Goal: Find contact information

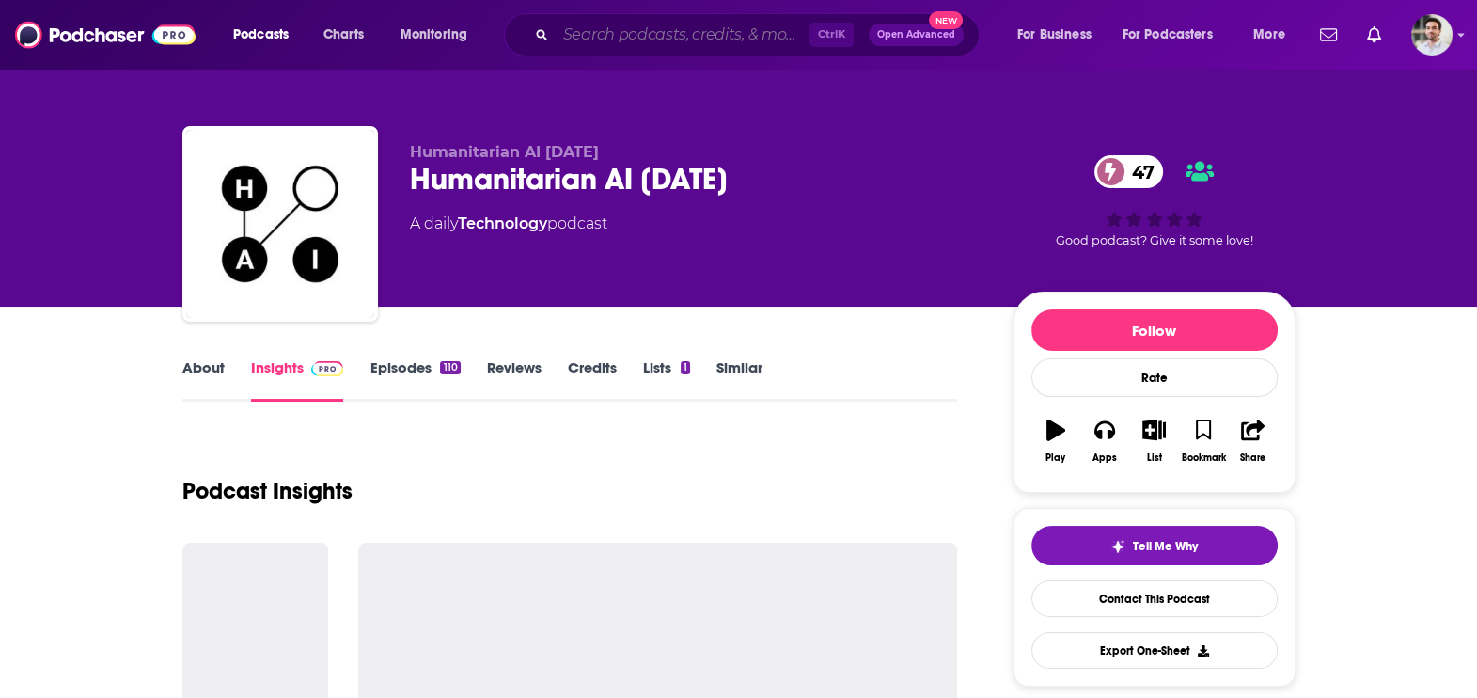
click at [607, 37] on input "Search podcasts, credits, & more..." at bounding box center [683, 35] width 254 height 30
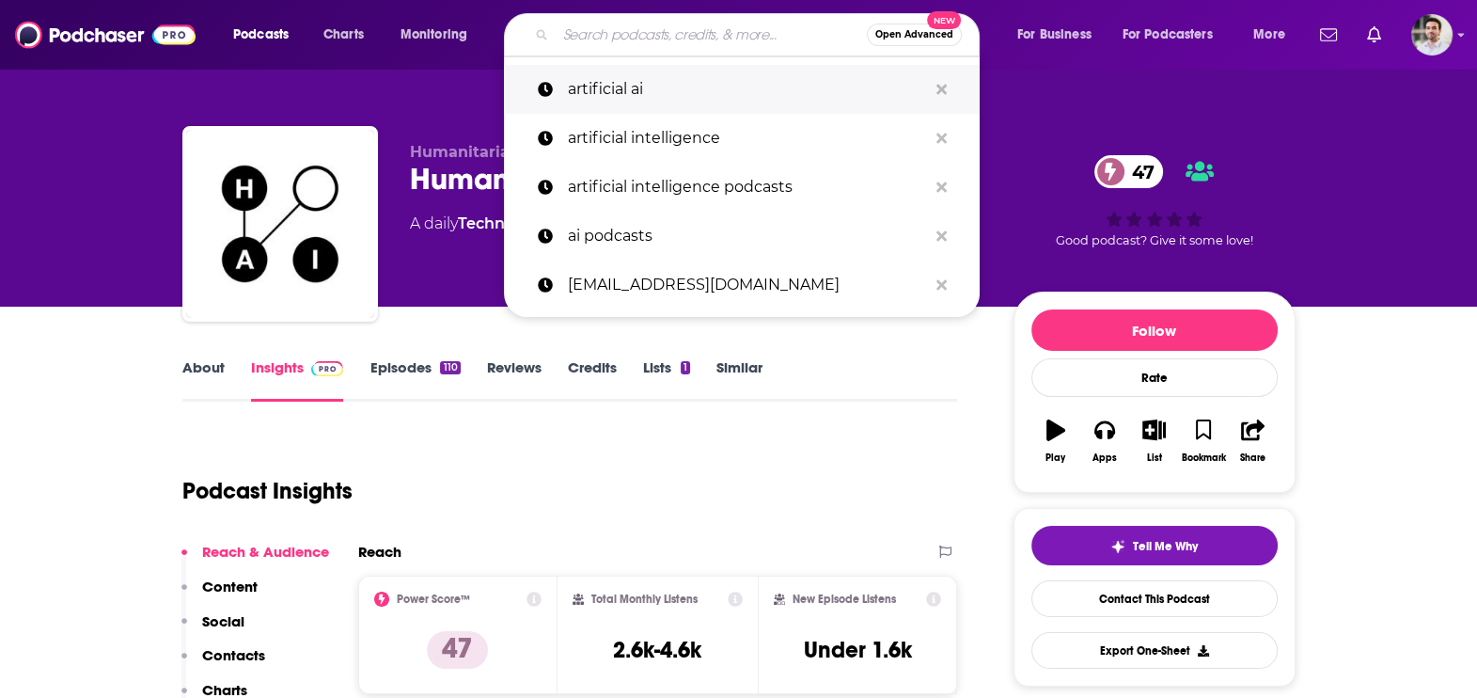
click at [620, 89] on p "artificial ai" at bounding box center [747, 89] width 359 height 49
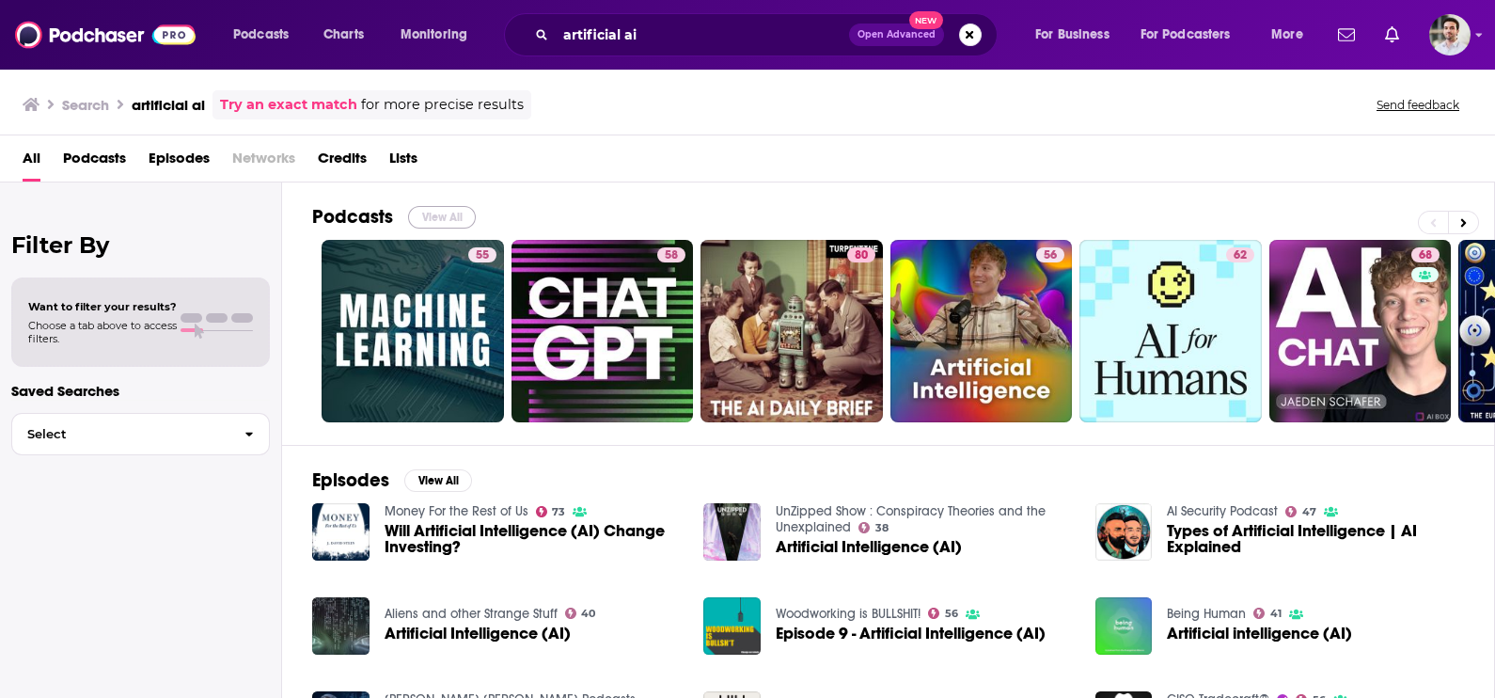
click at [448, 216] on button "View All" at bounding box center [442, 217] width 68 height 23
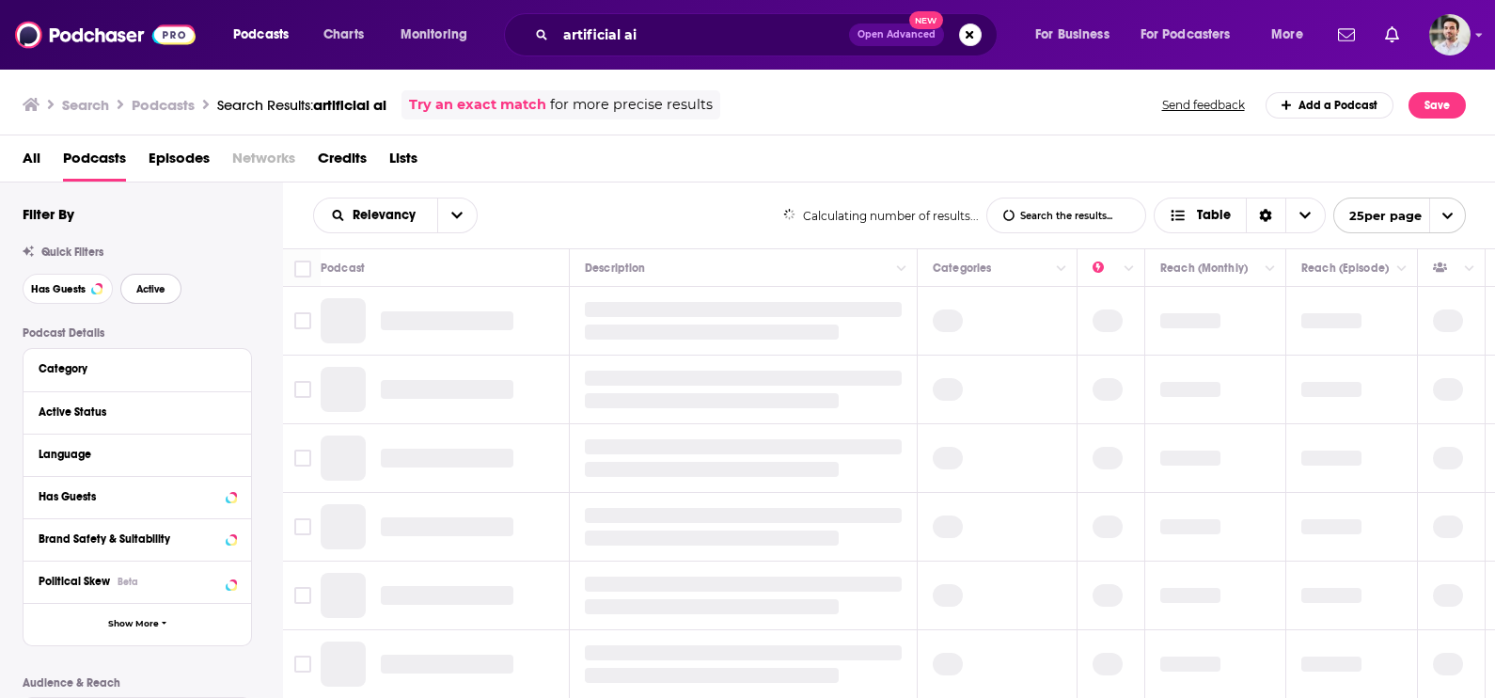
click at [144, 284] on span "Active" at bounding box center [150, 289] width 29 height 10
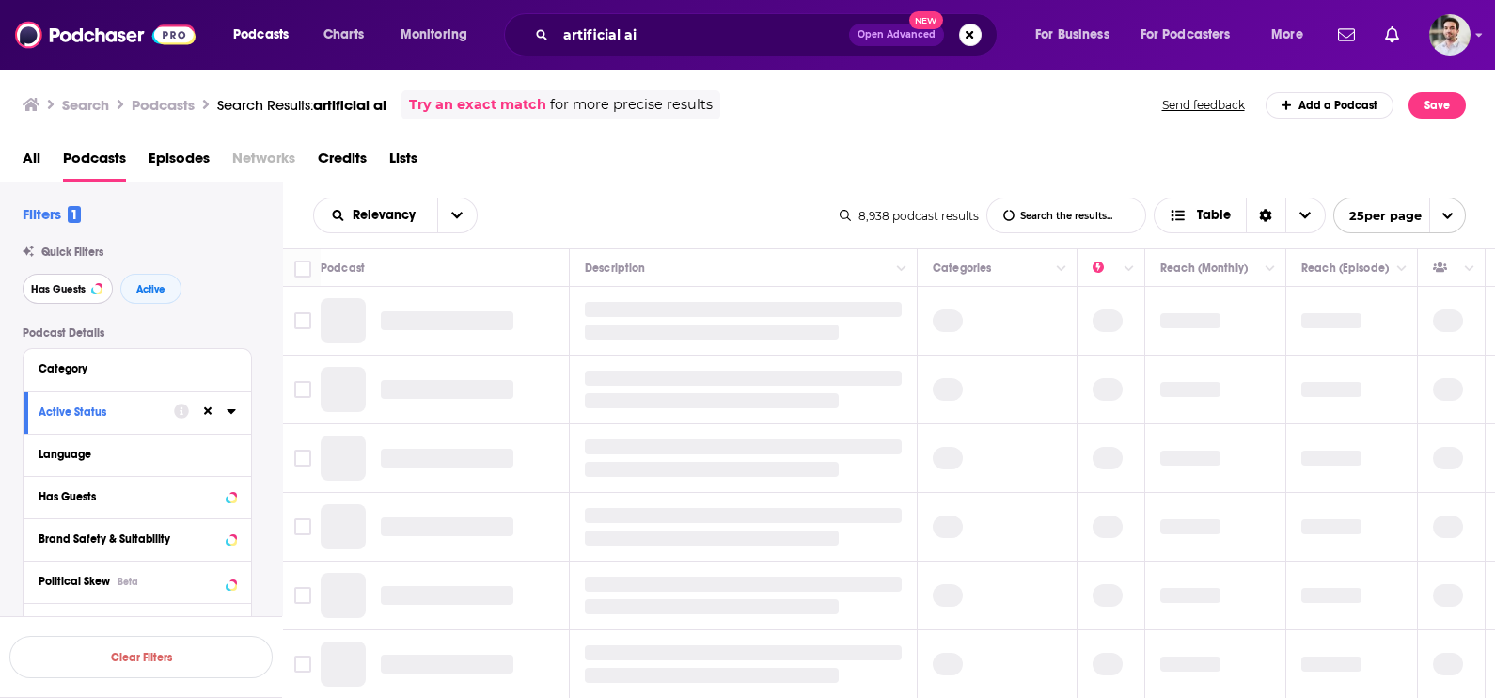
click at [44, 294] on span "Has Guests" at bounding box center [58, 289] width 55 height 10
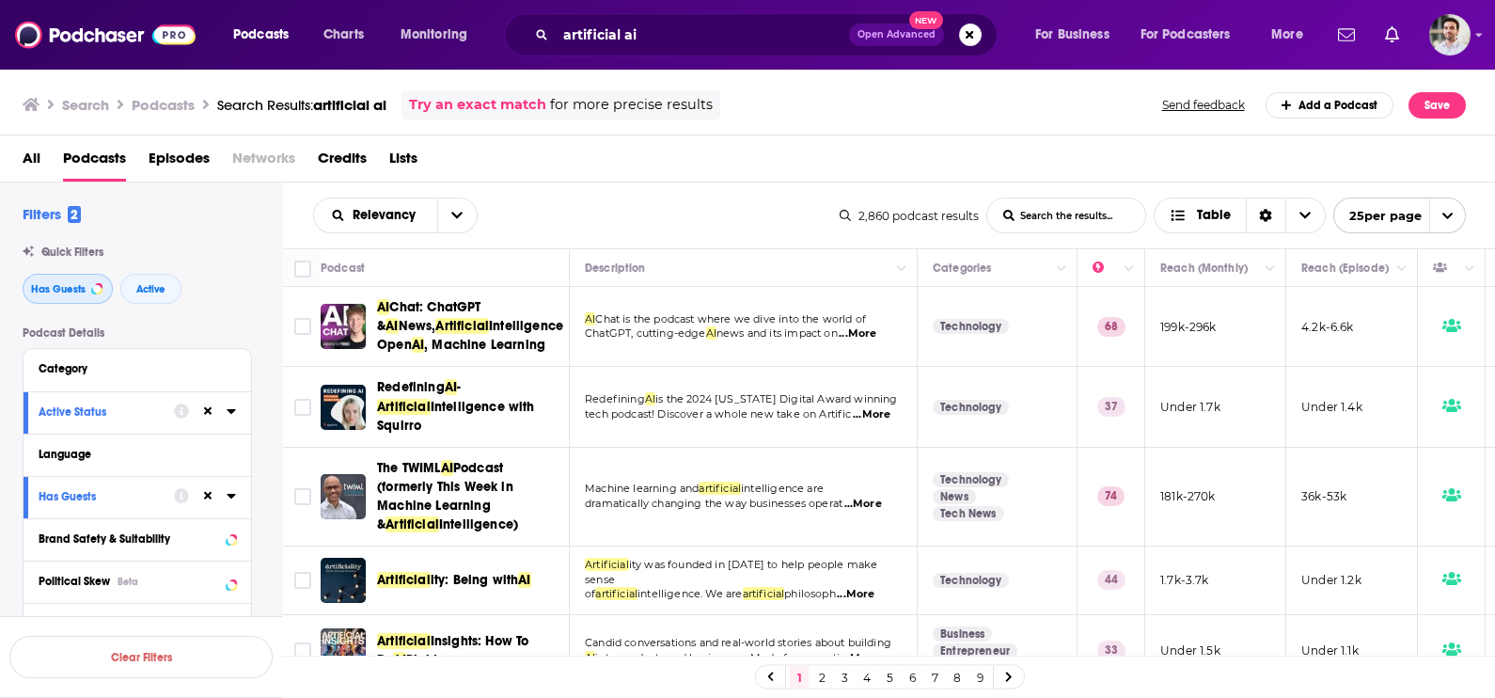
scroll to position [1754, 0]
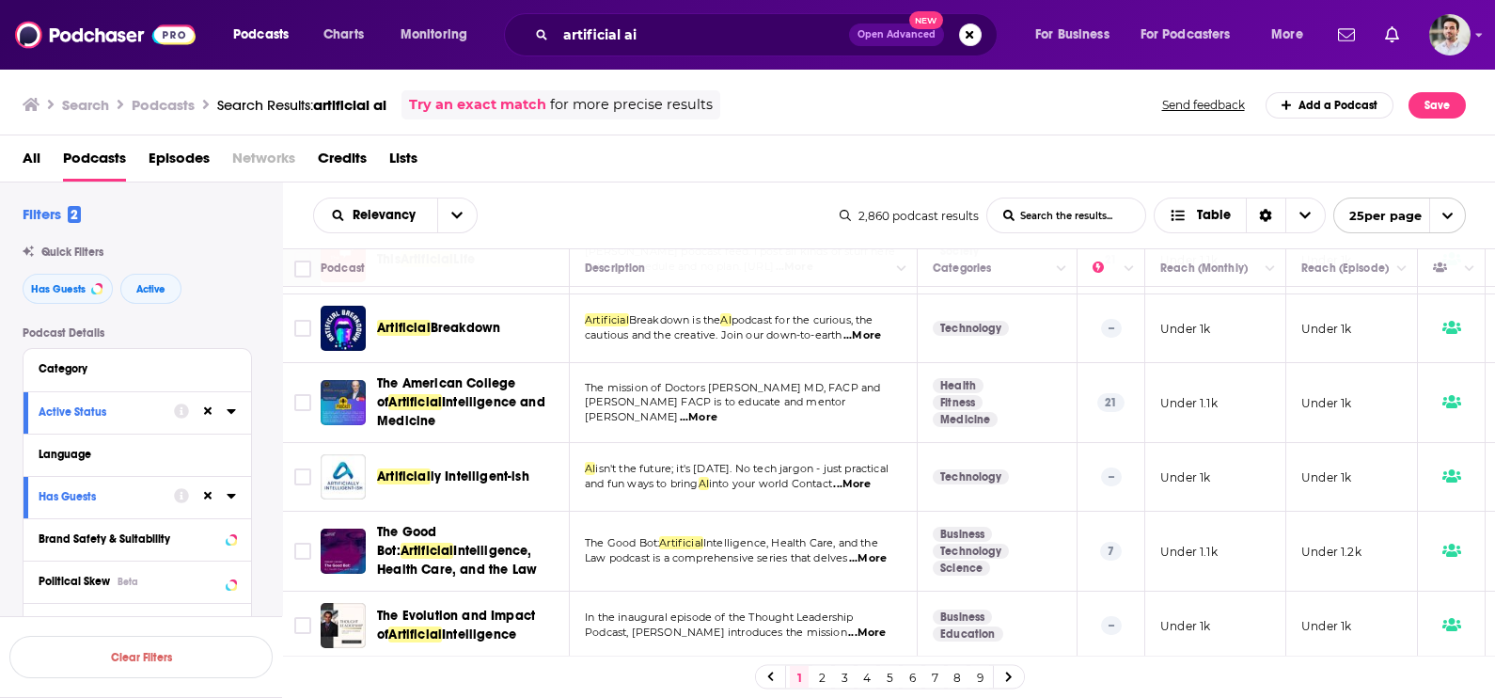
click at [846, 676] on link "3" at bounding box center [844, 677] width 19 height 23
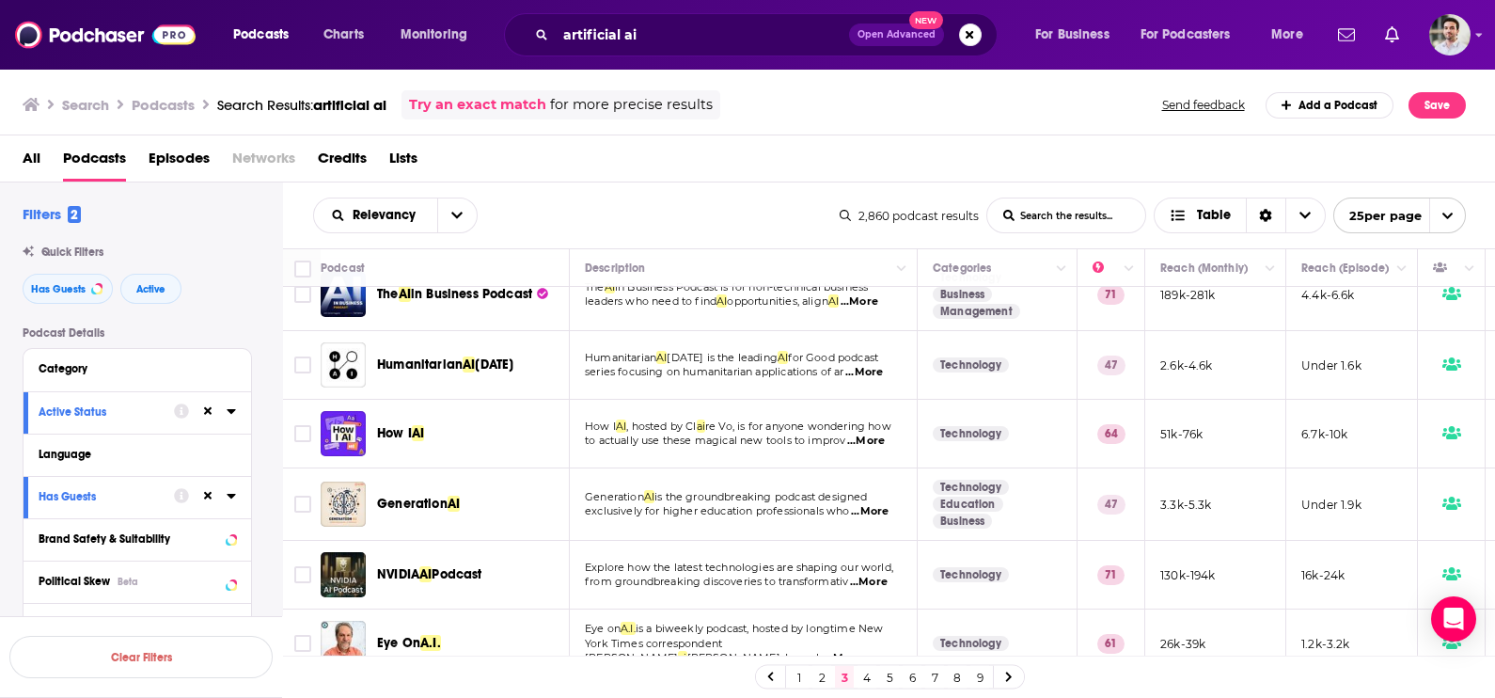
scroll to position [390, 0]
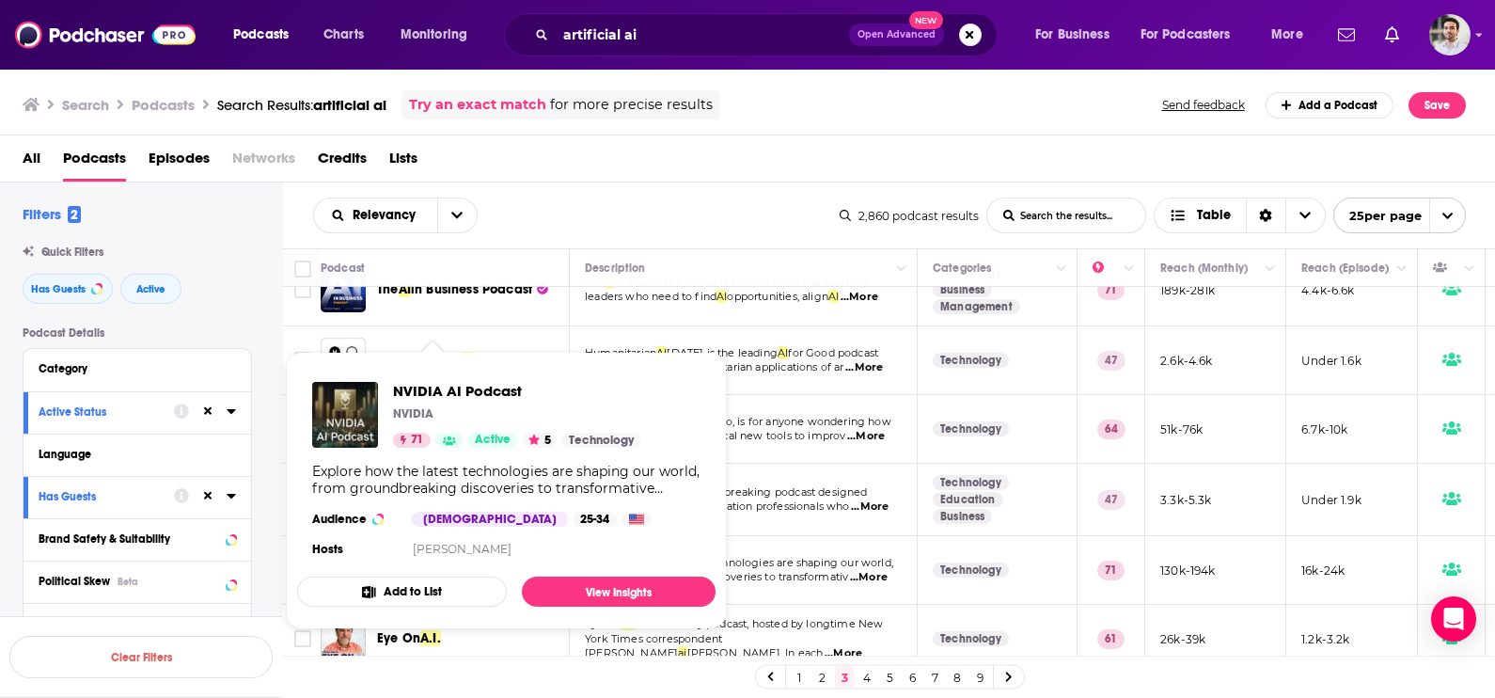
drag, startPoint x: 489, startPoint y: 390, endPoint x: 992, endPoint y: 113, distance: 574.3
click at [992, 113] on div "Search Podcasts Search Results: artificial ai Try an exact match for more preci…" at bounding box center [744, 104] width 1443 height 29
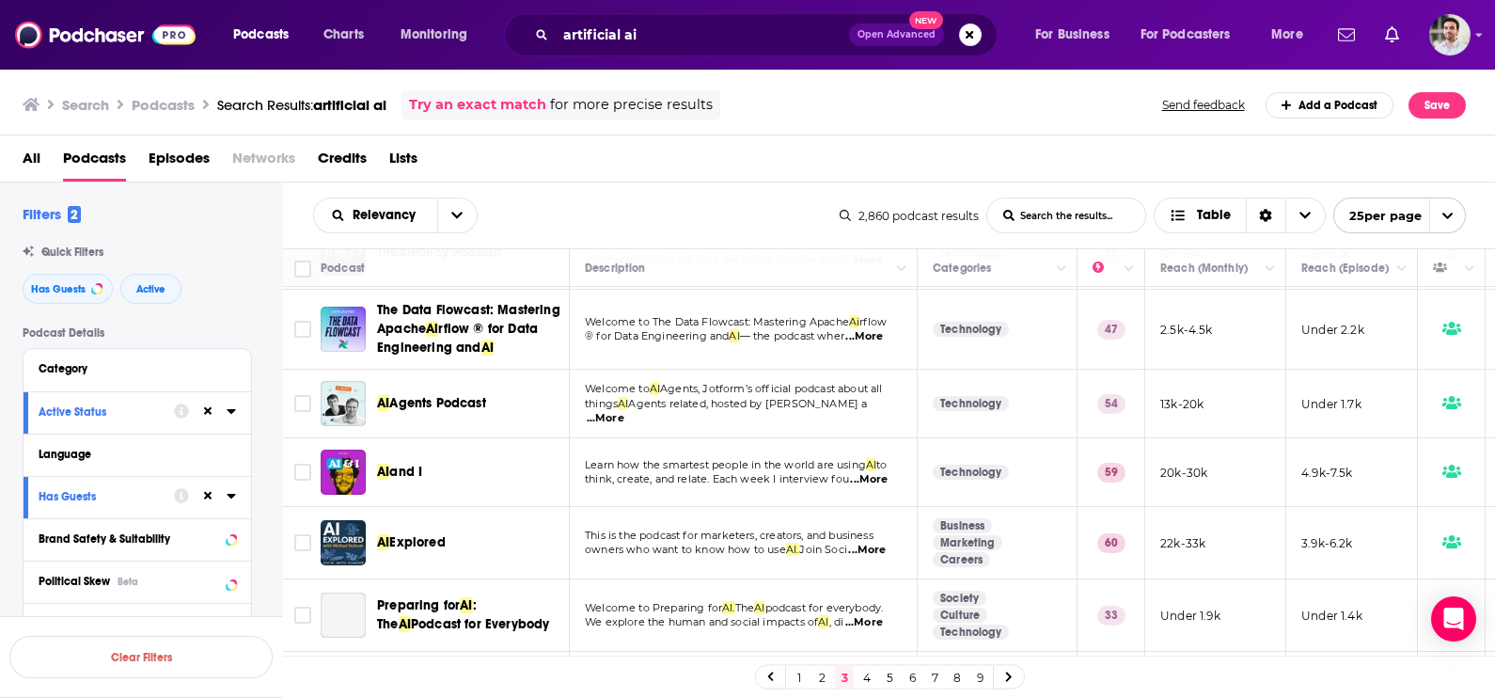
scroll to position [1197, 0]
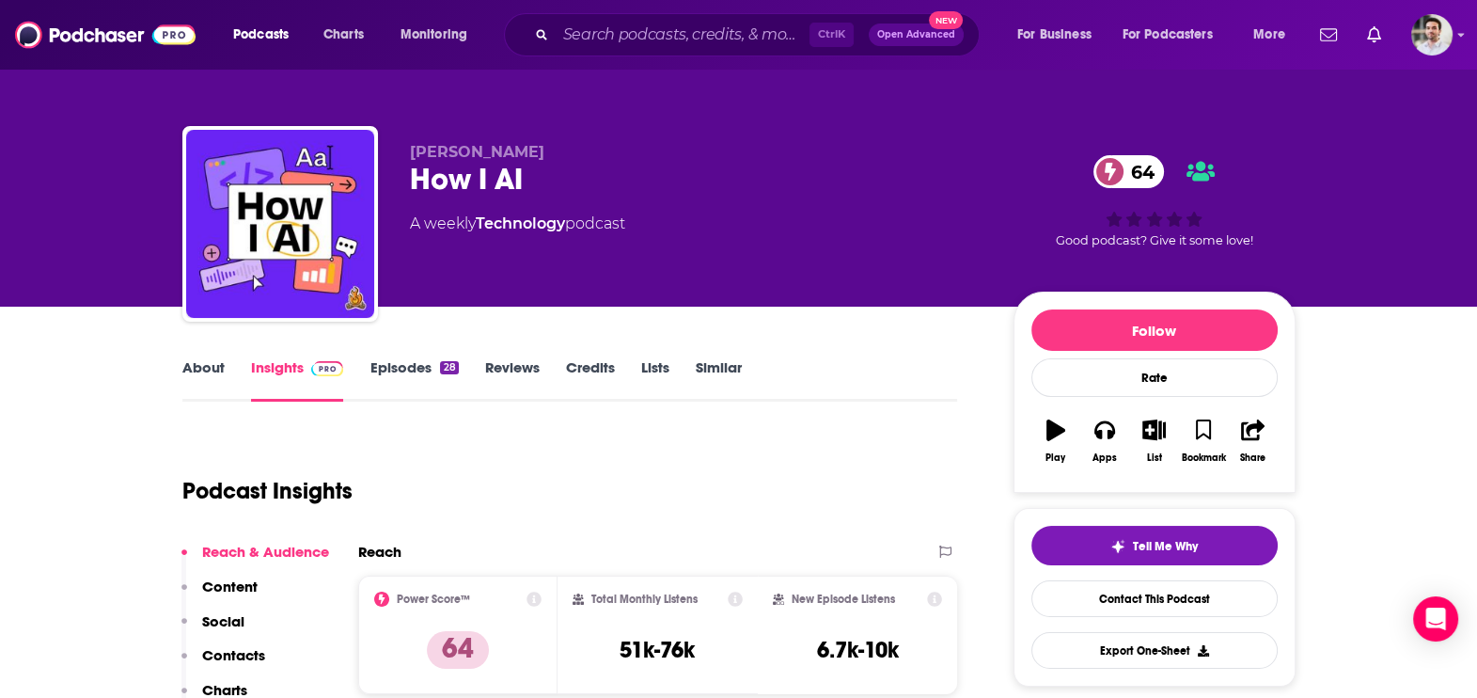
click at [235, 647] on p "Contacts" at bounding box center [233, 655] width 63 height 18
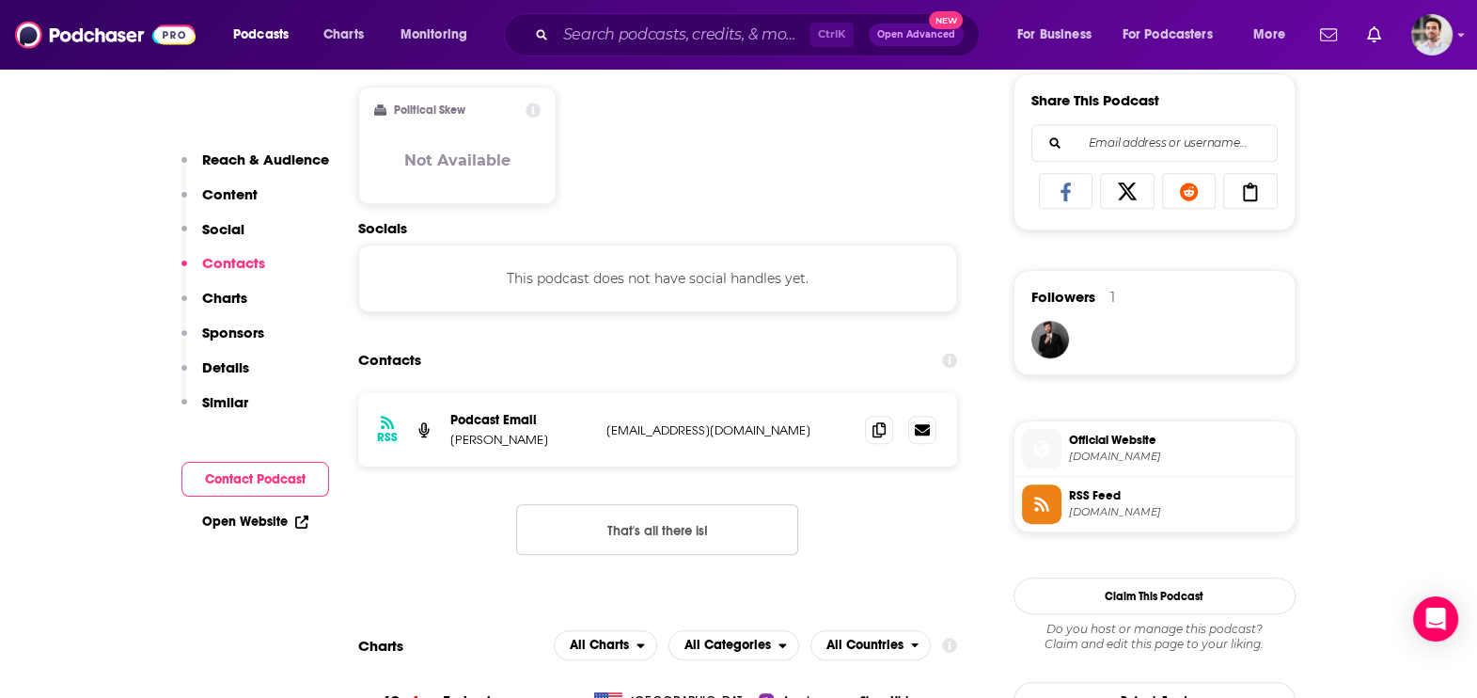
scroll to position [1254, 0]
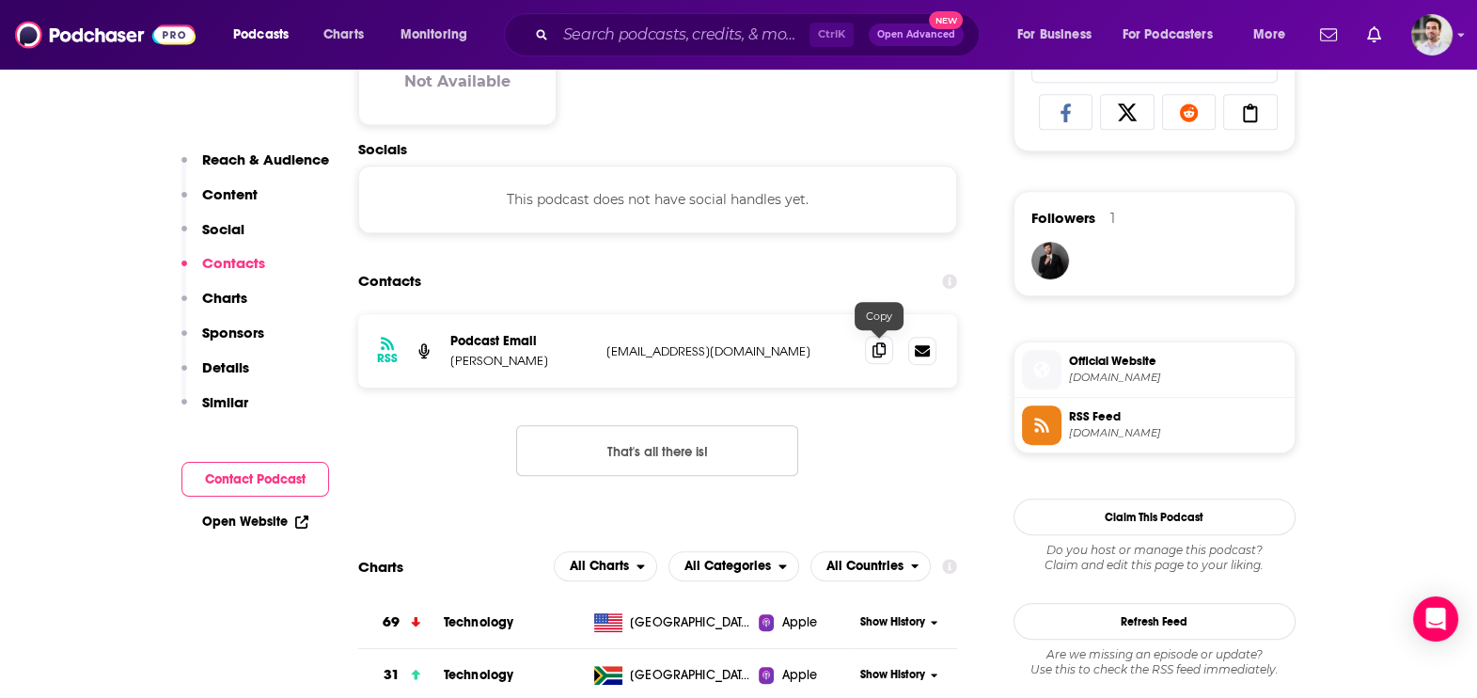
click at [879, 349] on icon at bounding box center [878, 349] width 13 height 15
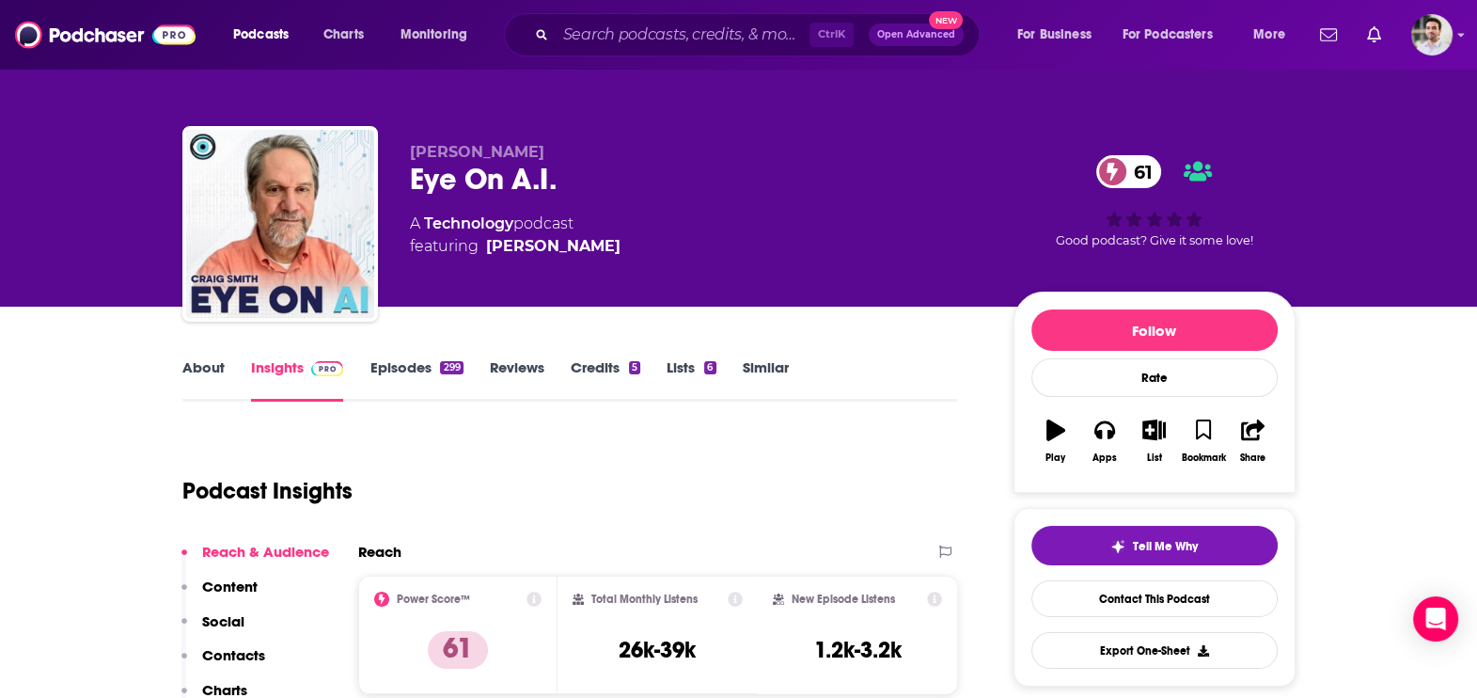
click at [239, 649] on p "Contacts" at bounding box center [233, 655] width 63 height 18
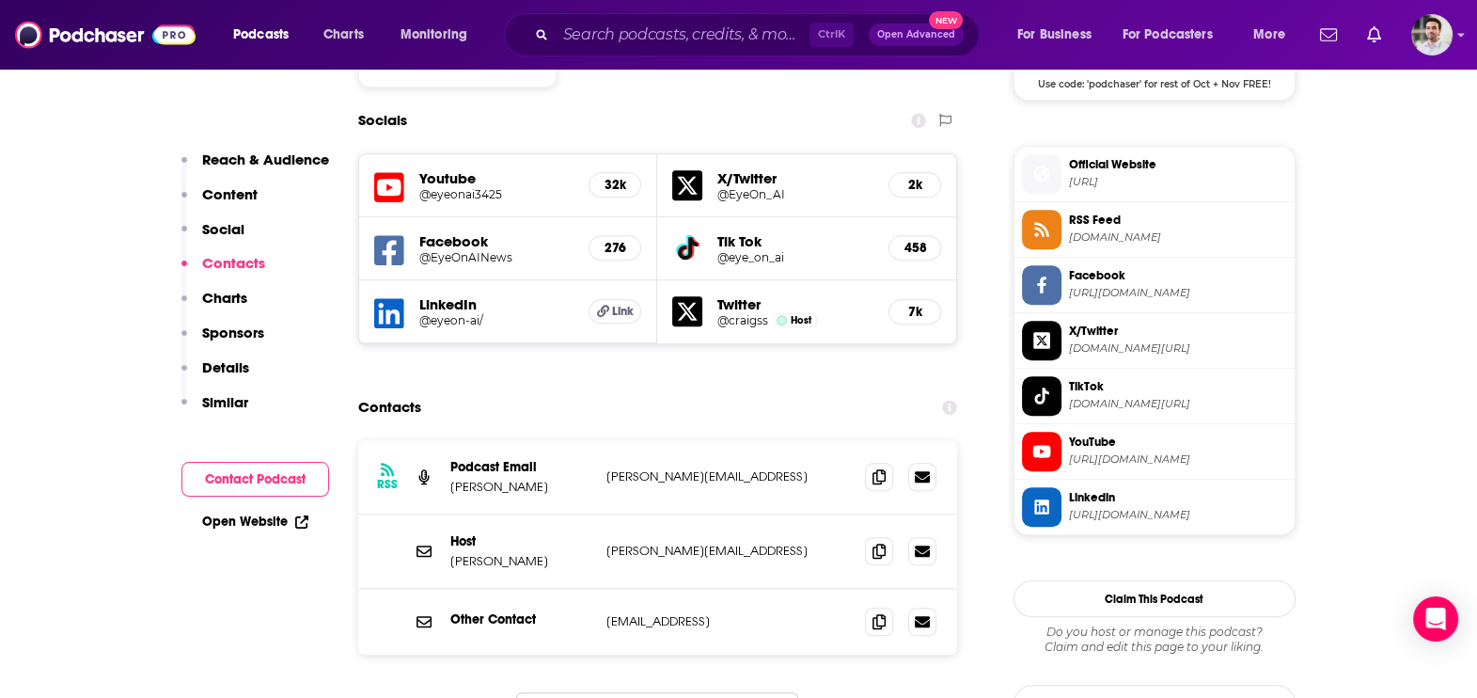
scroll to position [1651, 0]
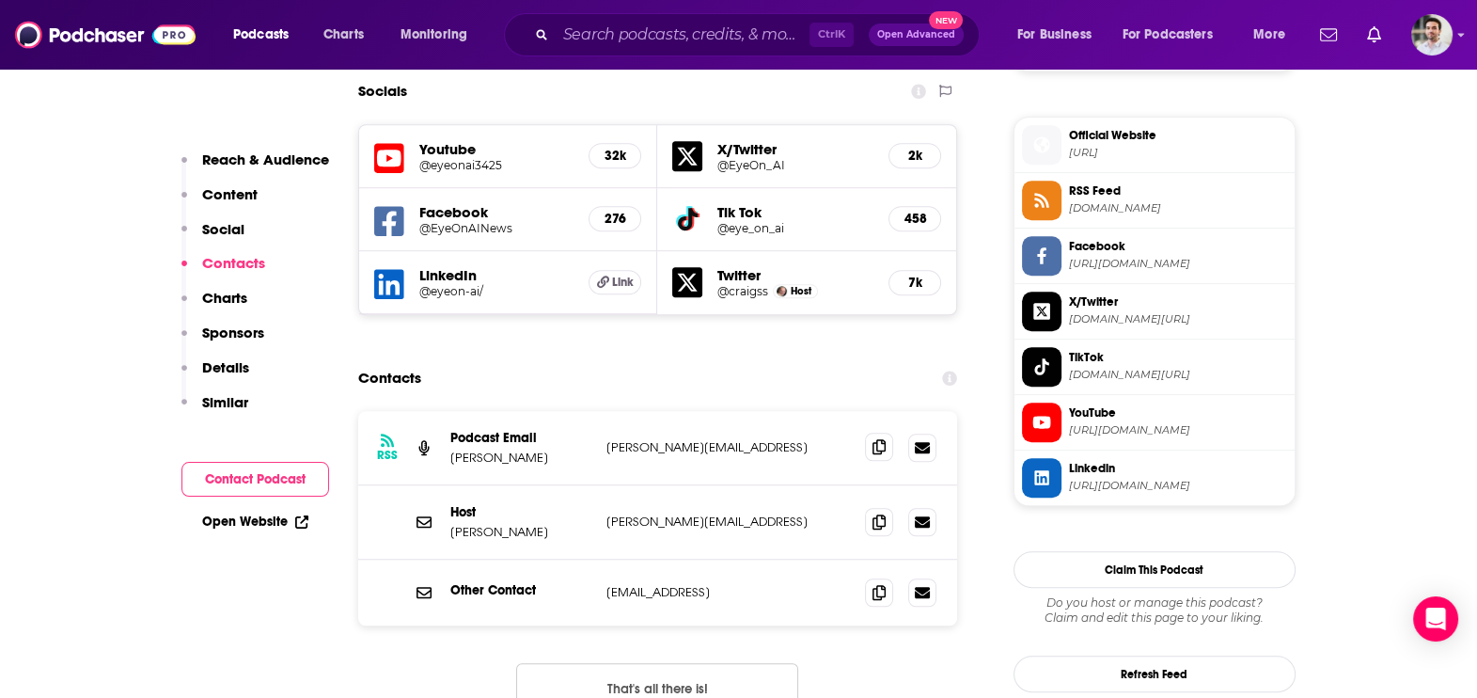
click at [882, 432] on span at bounding box center [879, 446] width 28 height 28
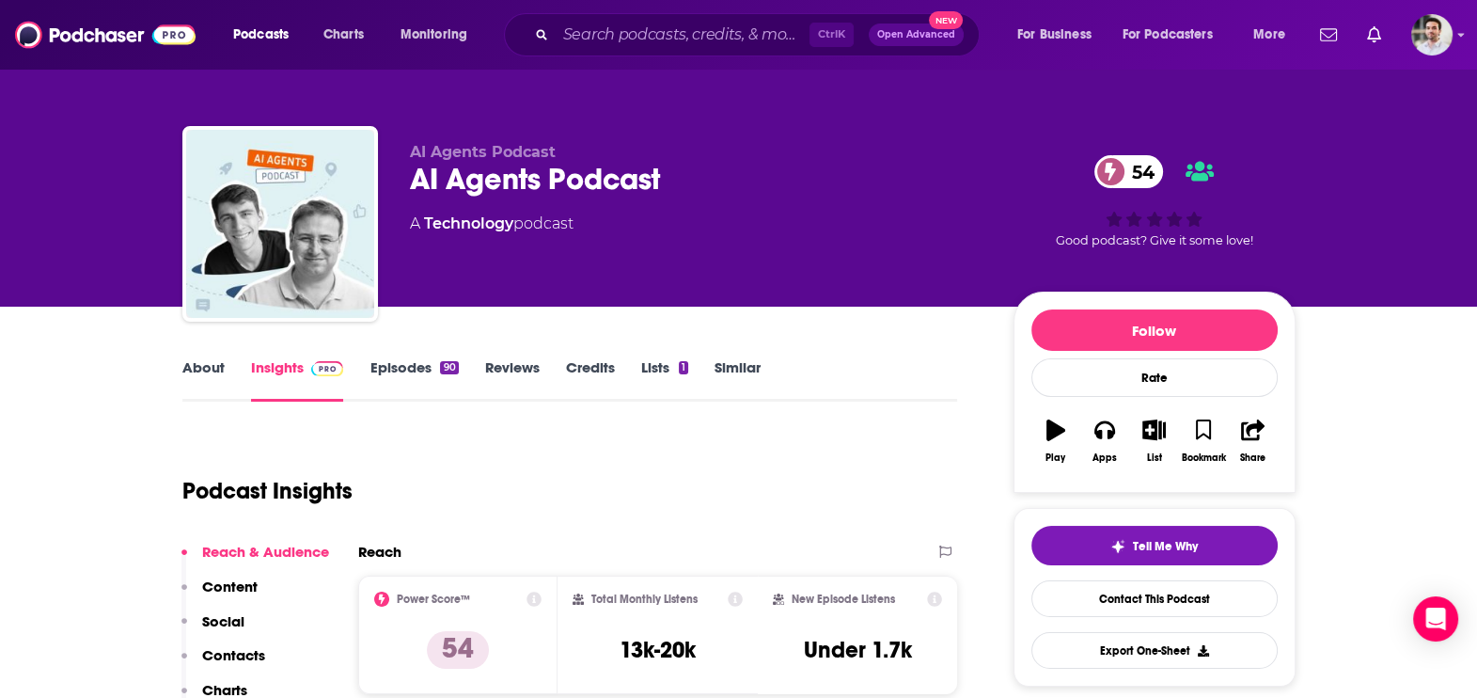
click at [245, 659] on p "Contacts" at bounding box center [233, 655] width 63 height 18
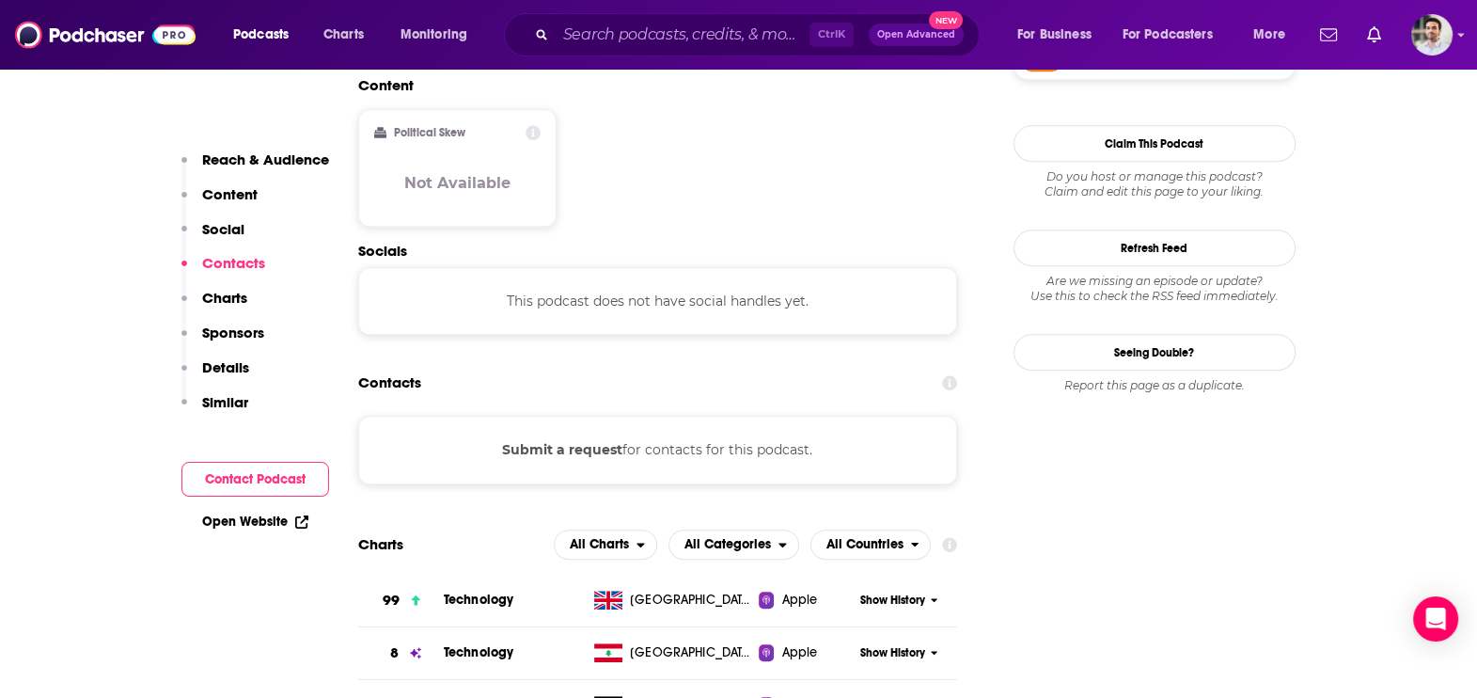
scroll to position [1483, 0]
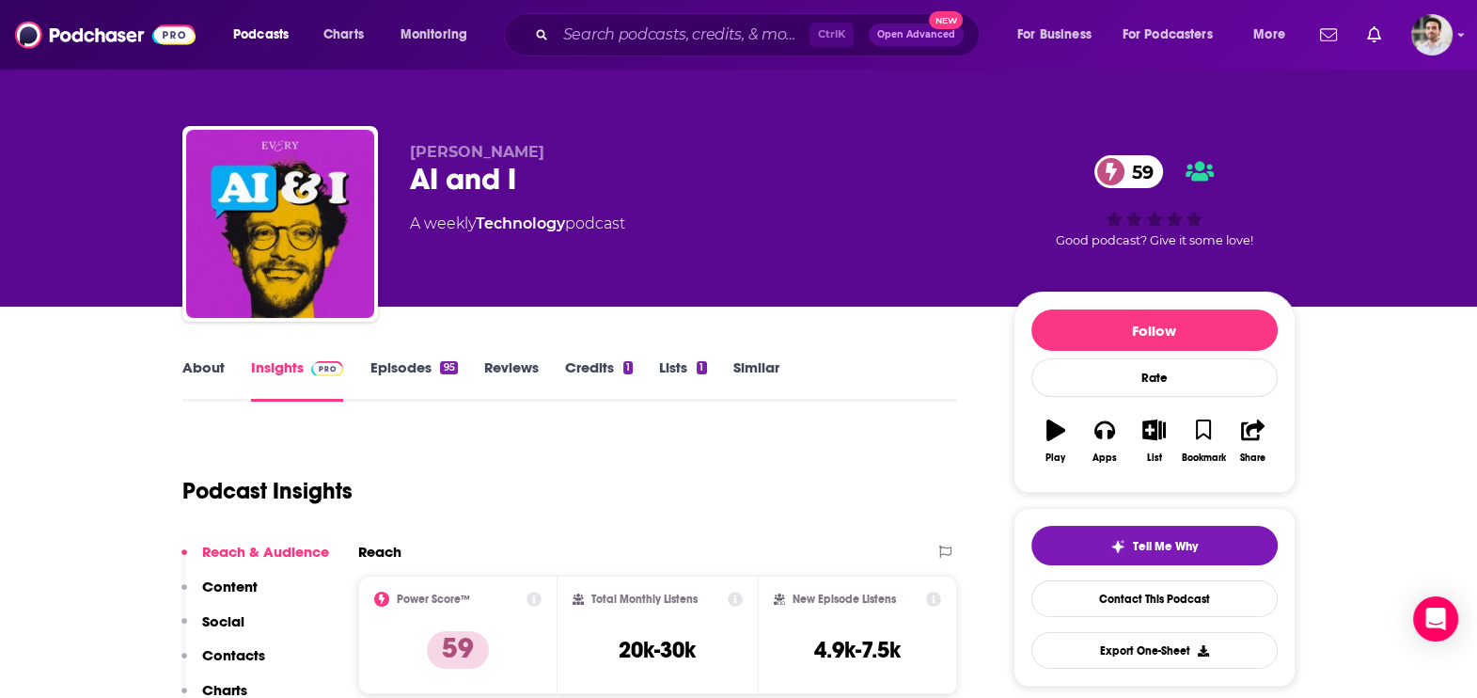
click at [241, 658] on p "Contacts" at bounding box center [233, 655] width 63 height 18
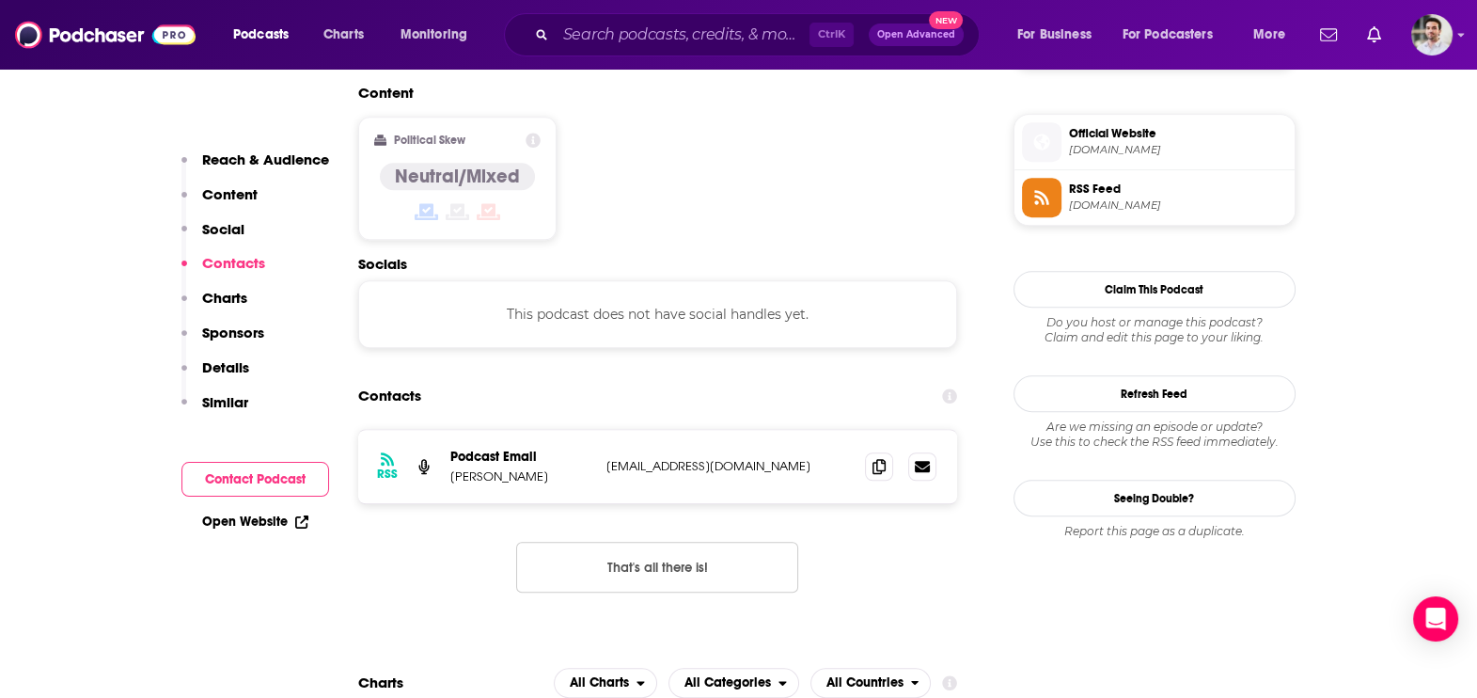
scroll to position [1488, 0]
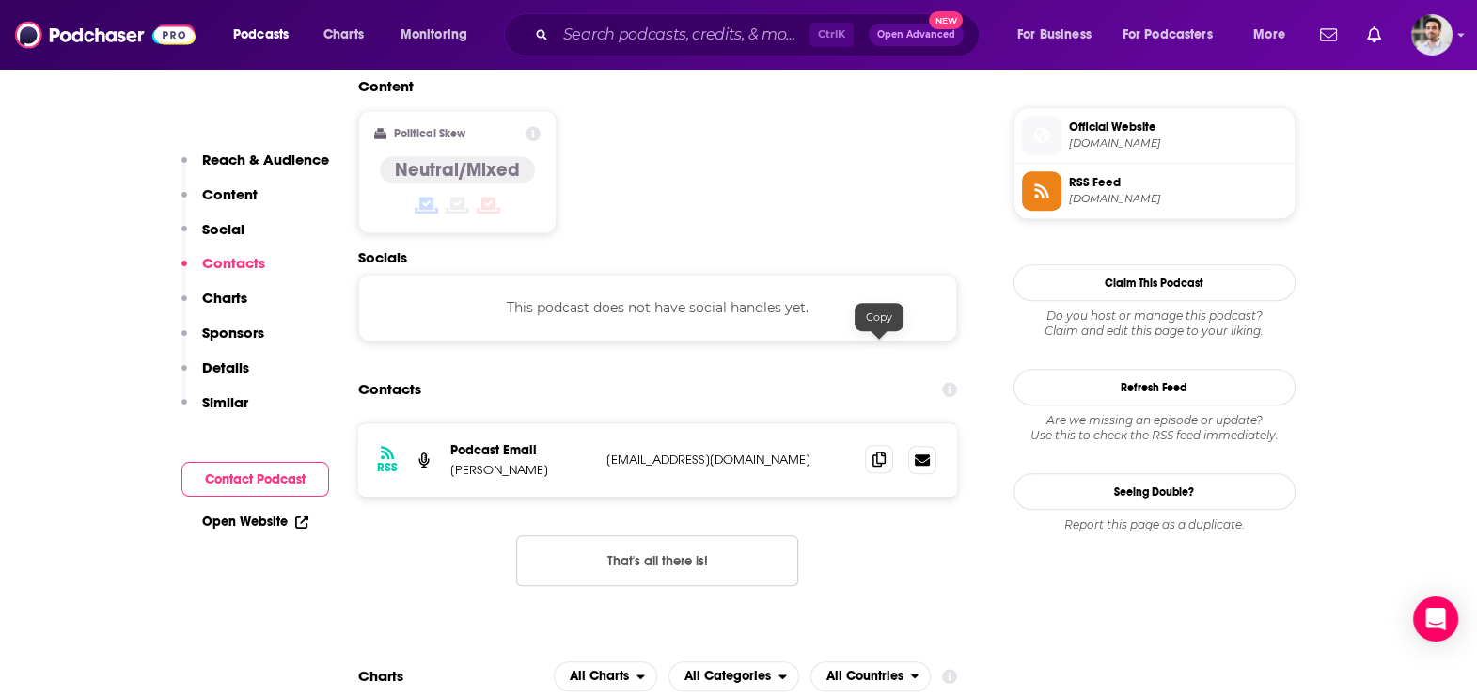
click at [870, 445] on span at bounding box center [879, 459] width 28 height 28
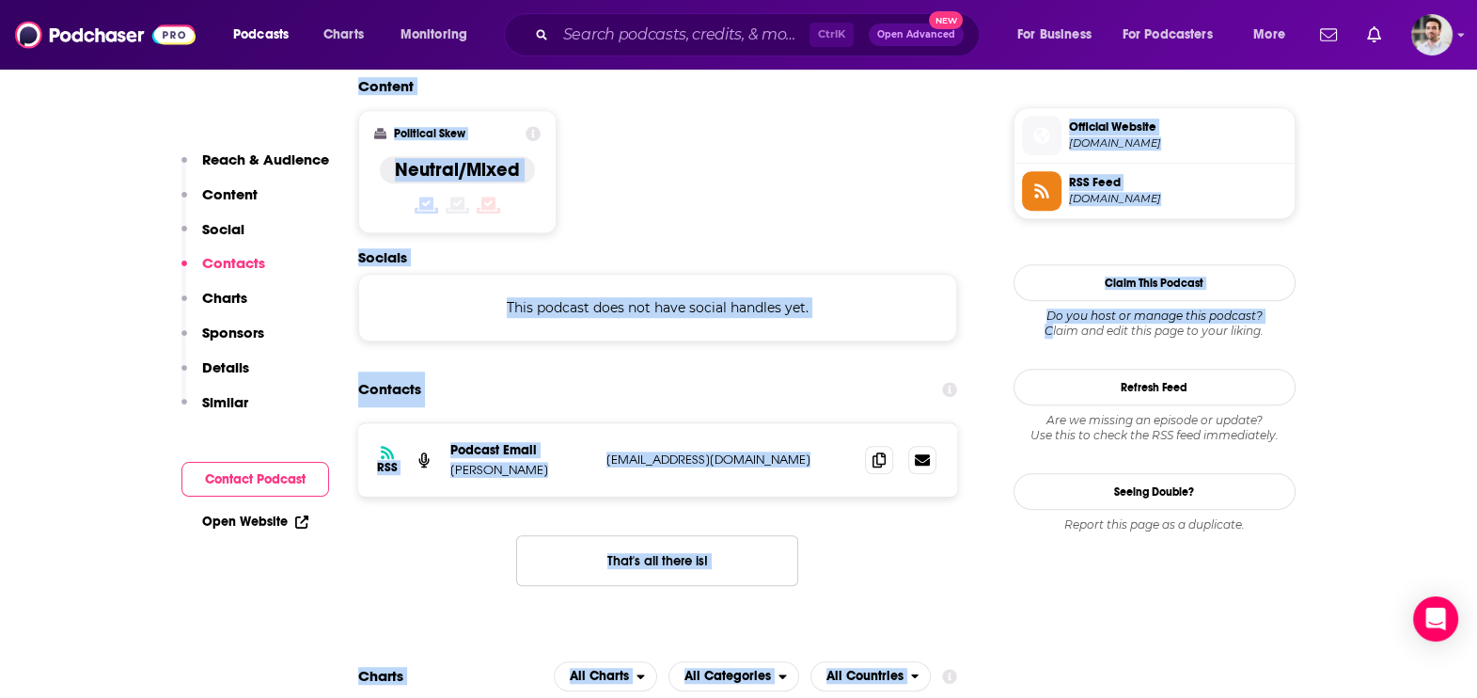
drag, startPoint x: 1051, startPoint y: 337, endPoint x: 526, endPoint y: -87, distance: 675.1
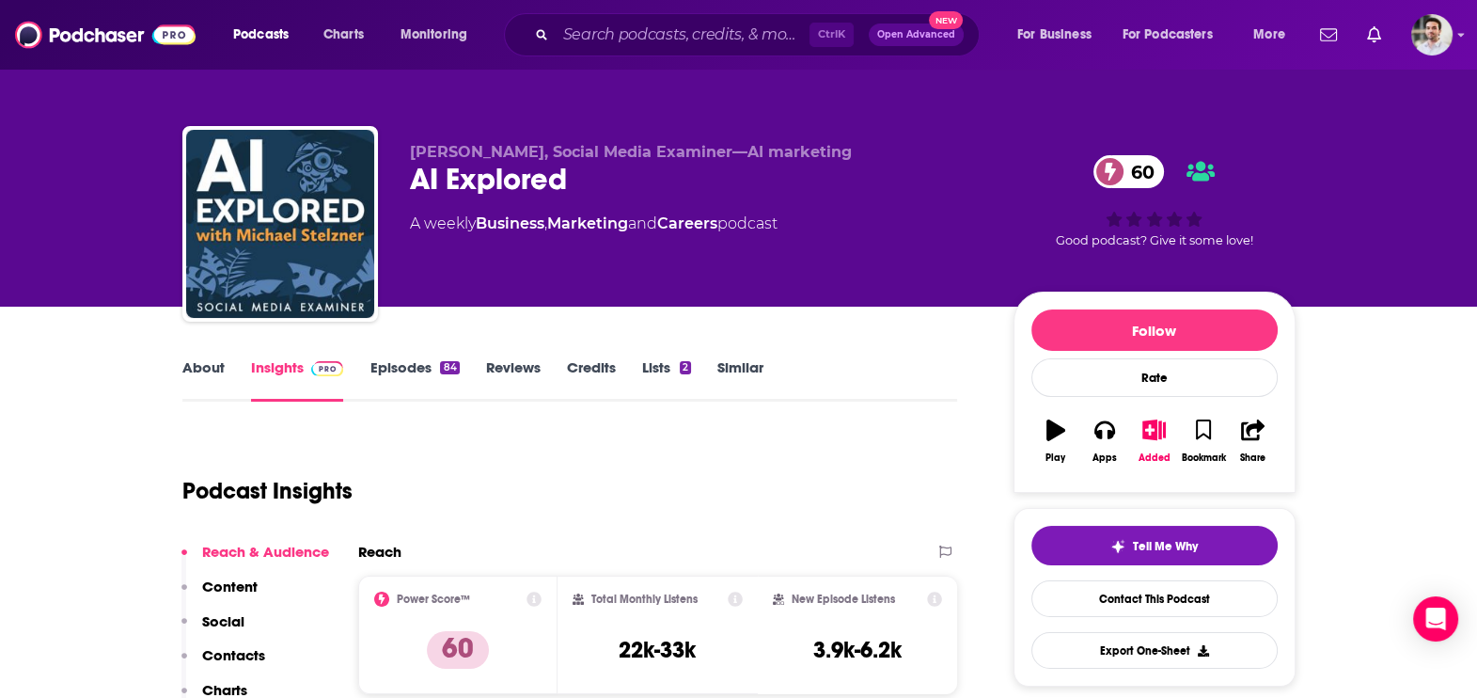
click at [252, 652] on p "Contacts" at bounding box center [233, 655] width 63 height 18
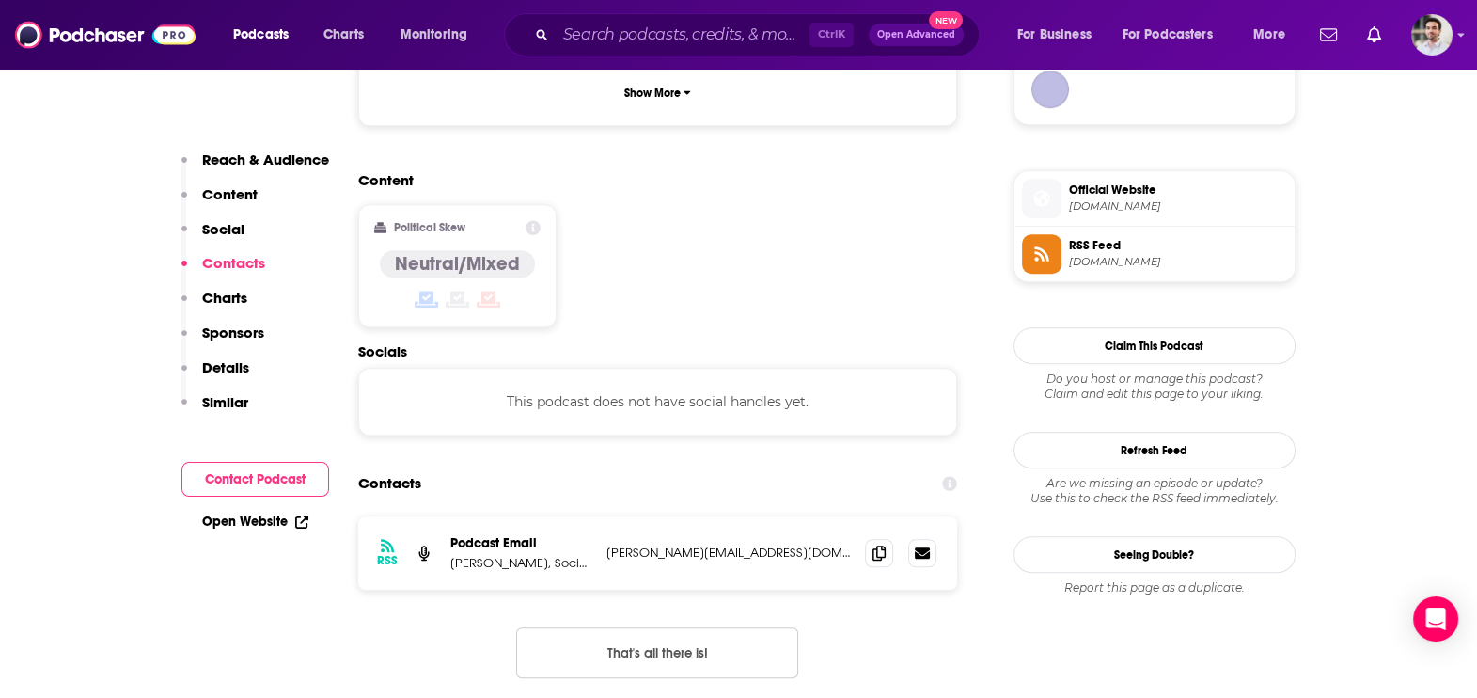
scroll to position [1509, 0]
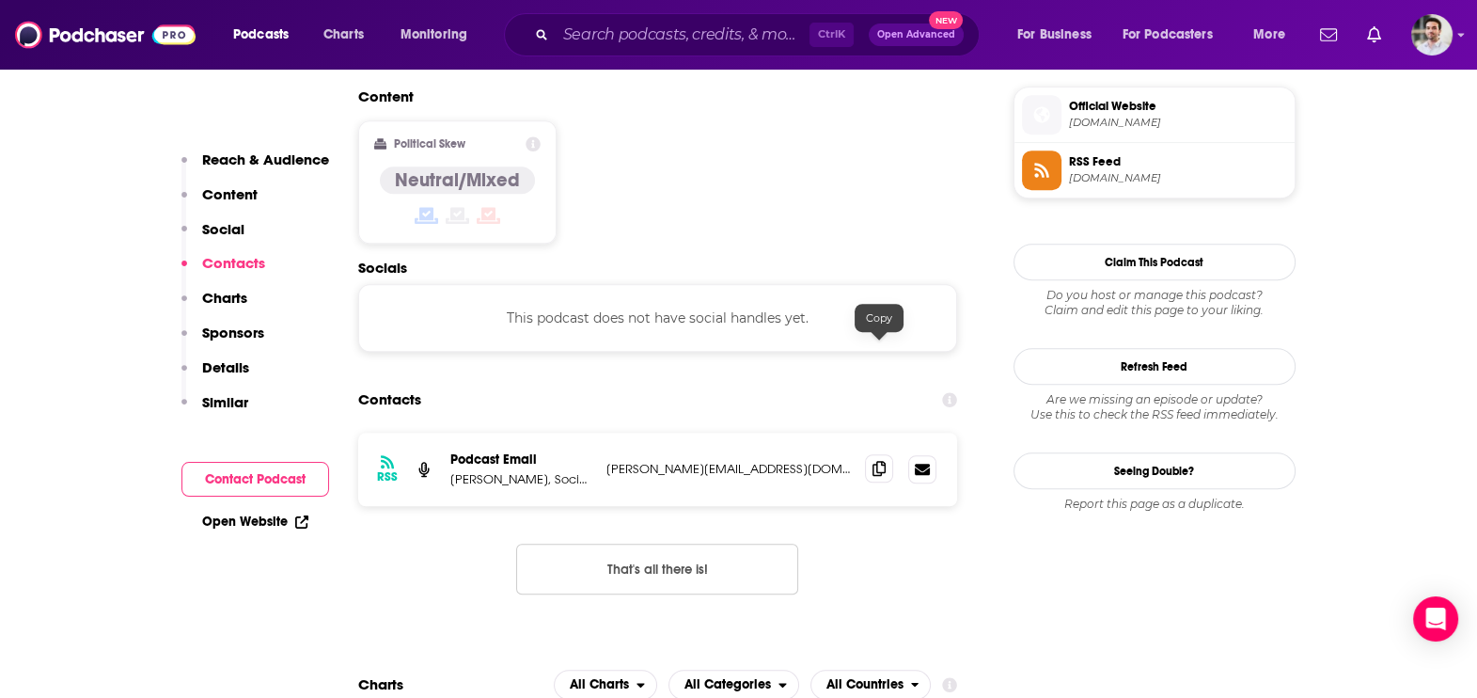
click at [879, 461] on icon at bounding box center [878, 468] width 13 height 15
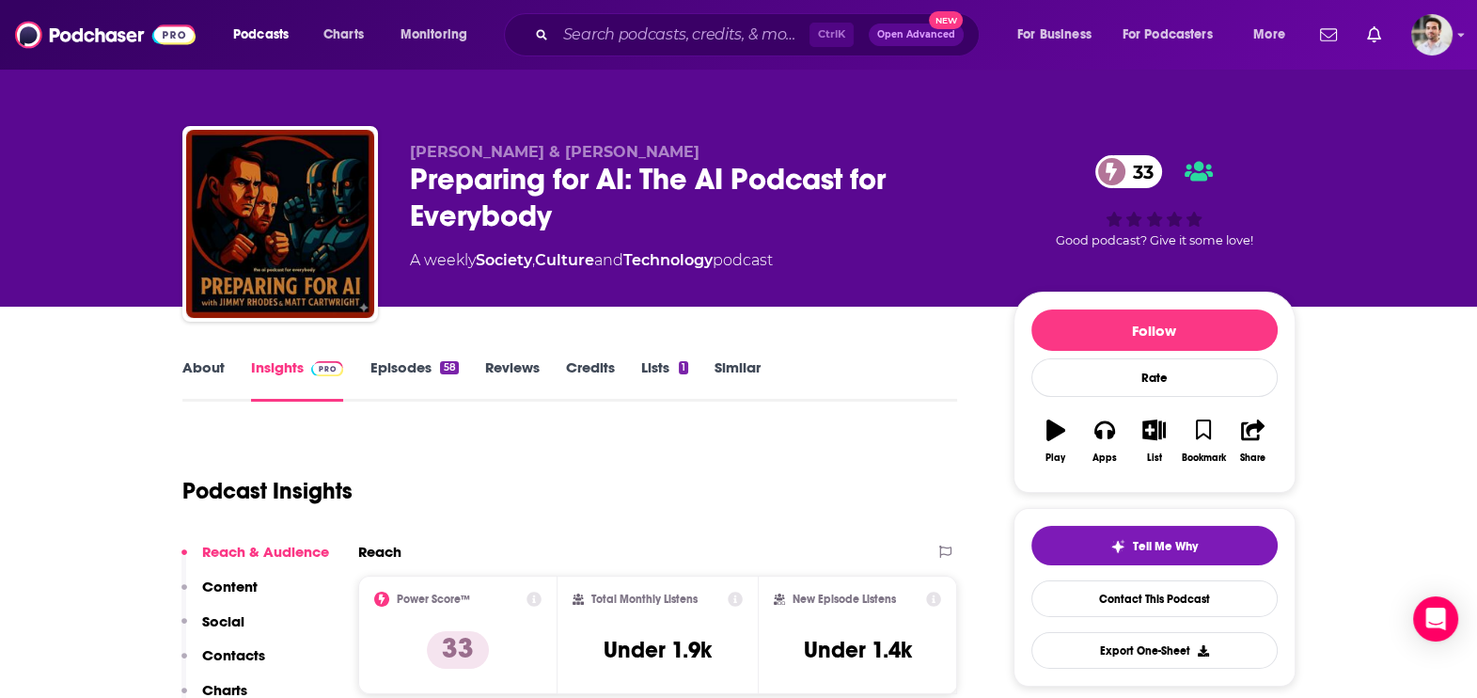
click at [228, 651] on p "Contacts" at bounding box center [233, 655] width 63 height 18
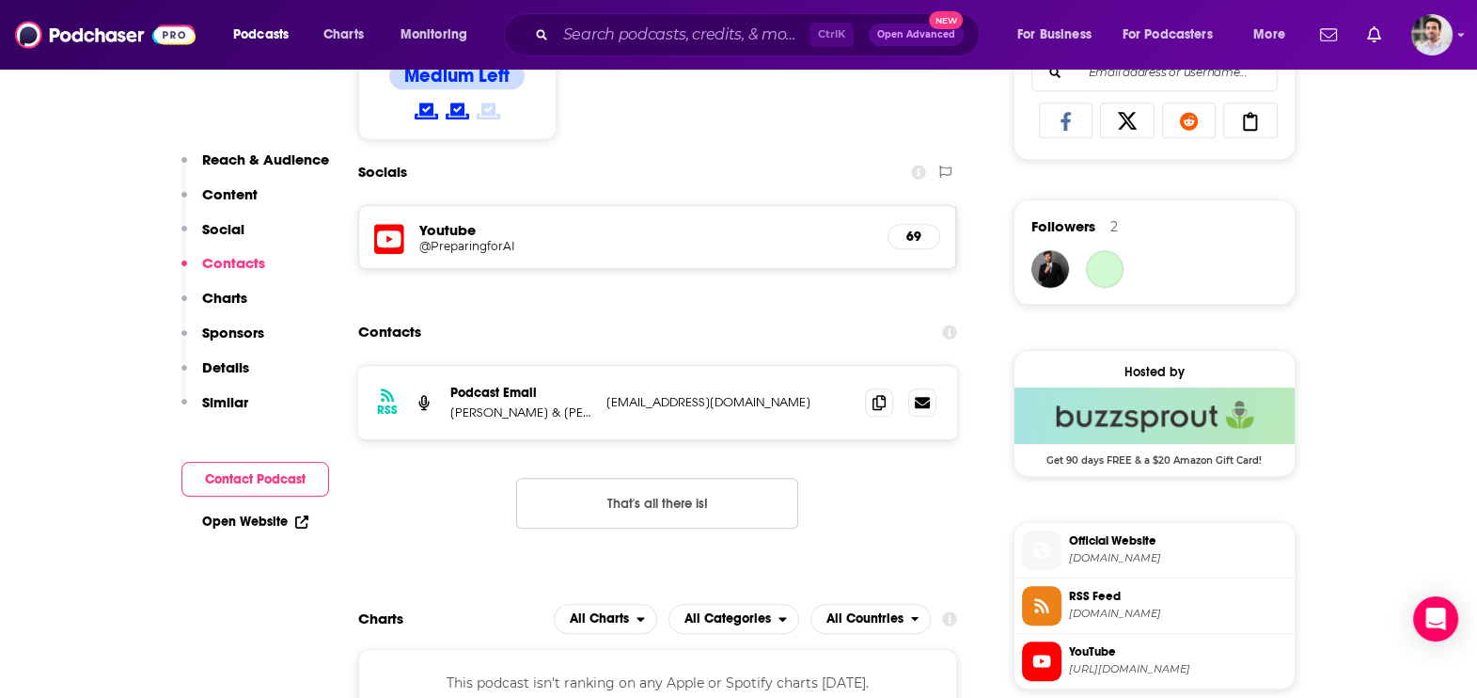
scroll to position [1295, 0]
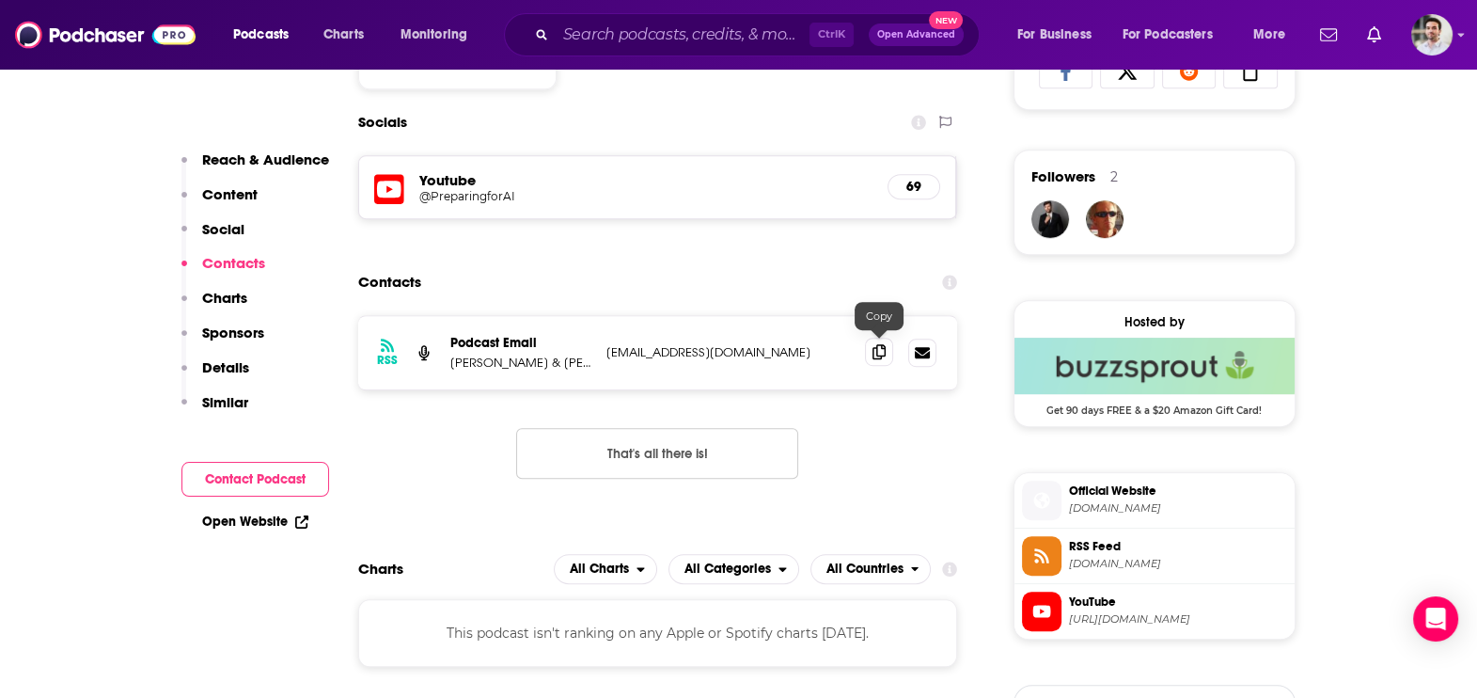
click at [870, 349] on span at bounding box center [879, 351] width 28 height 28
